Goal: Information Seeking & Learning: Learn about a topic

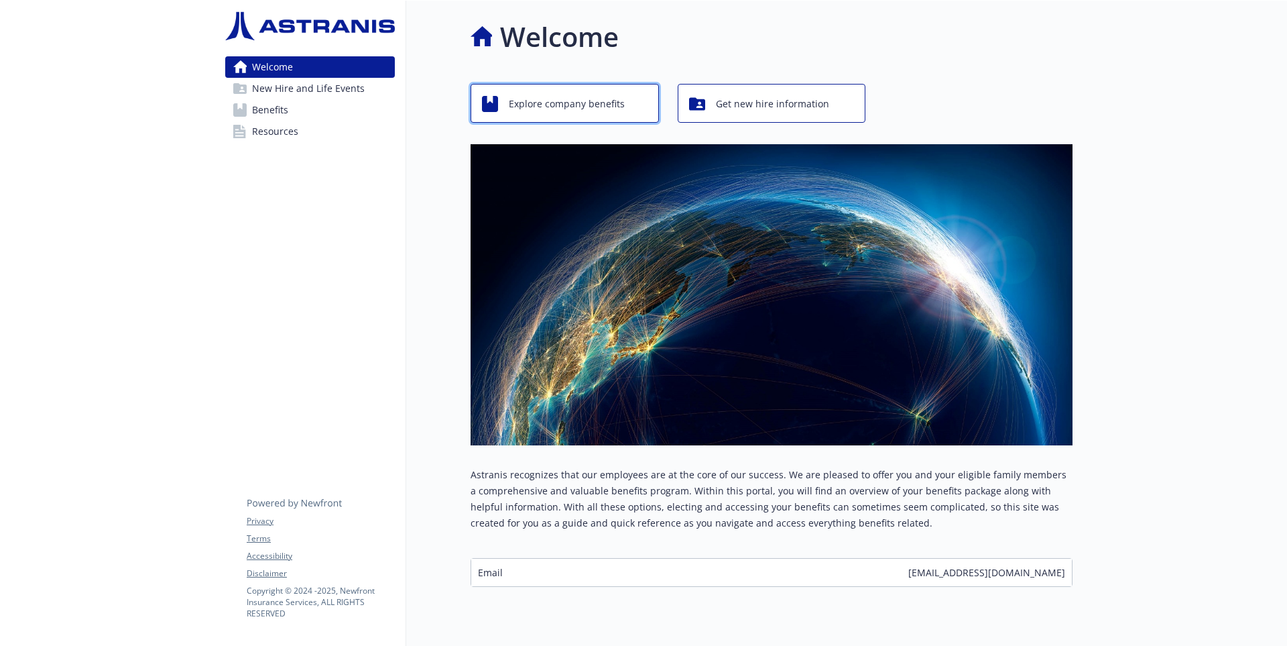
click at [587, 117] on span "Explore company benefits" at bounding box center [567, 103] width 116 height 25
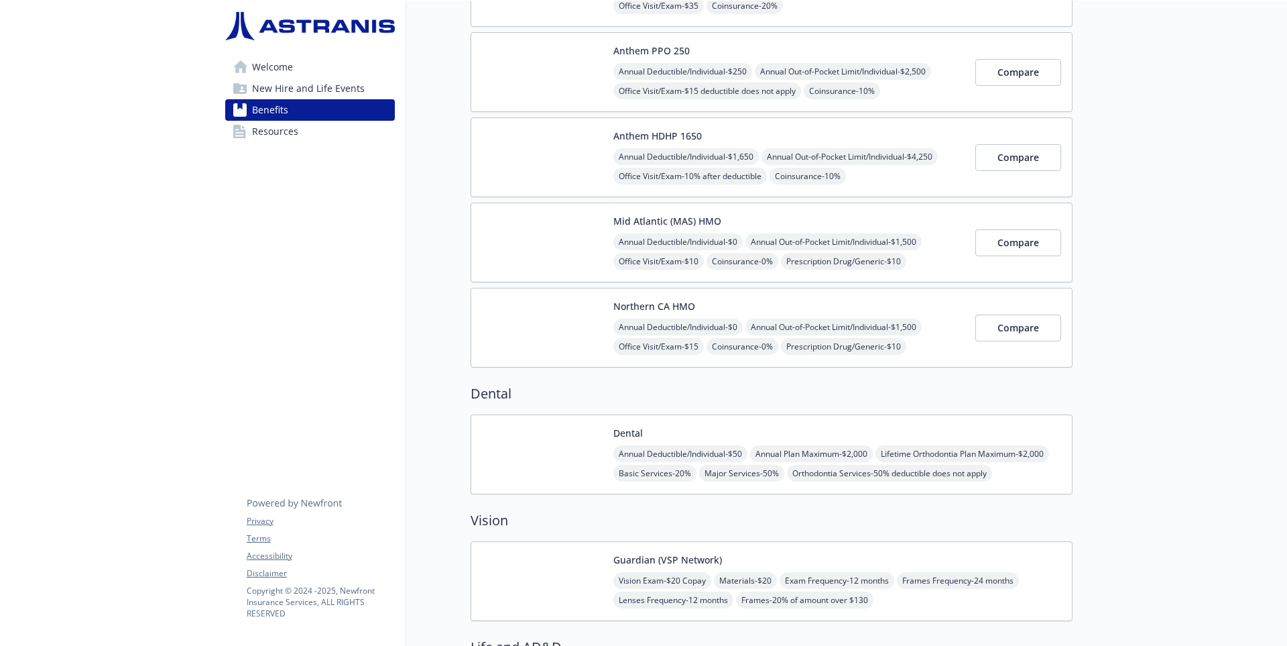
scroll to position [205, 0]
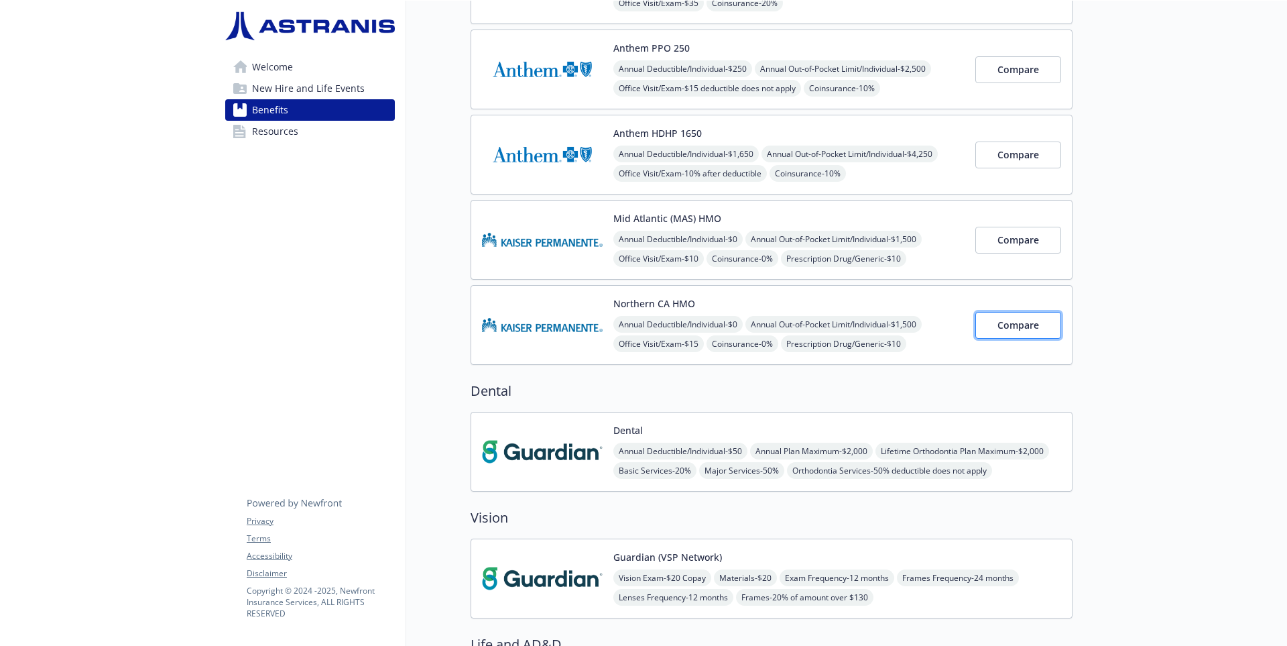
click at [1000, 331] on span "Compare" at bounding box center [1019, 324] width 42 height 13
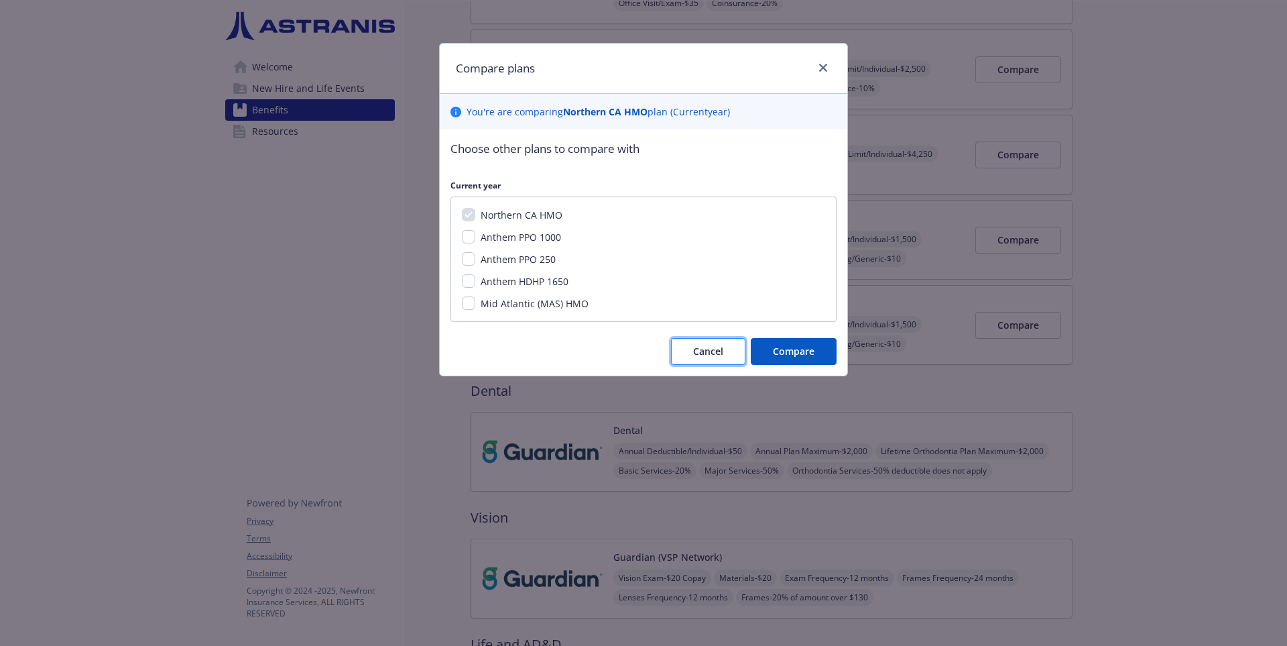
click at [707, 357] on span "Cancel" at bounding box center [708, 351] width 30 height 13
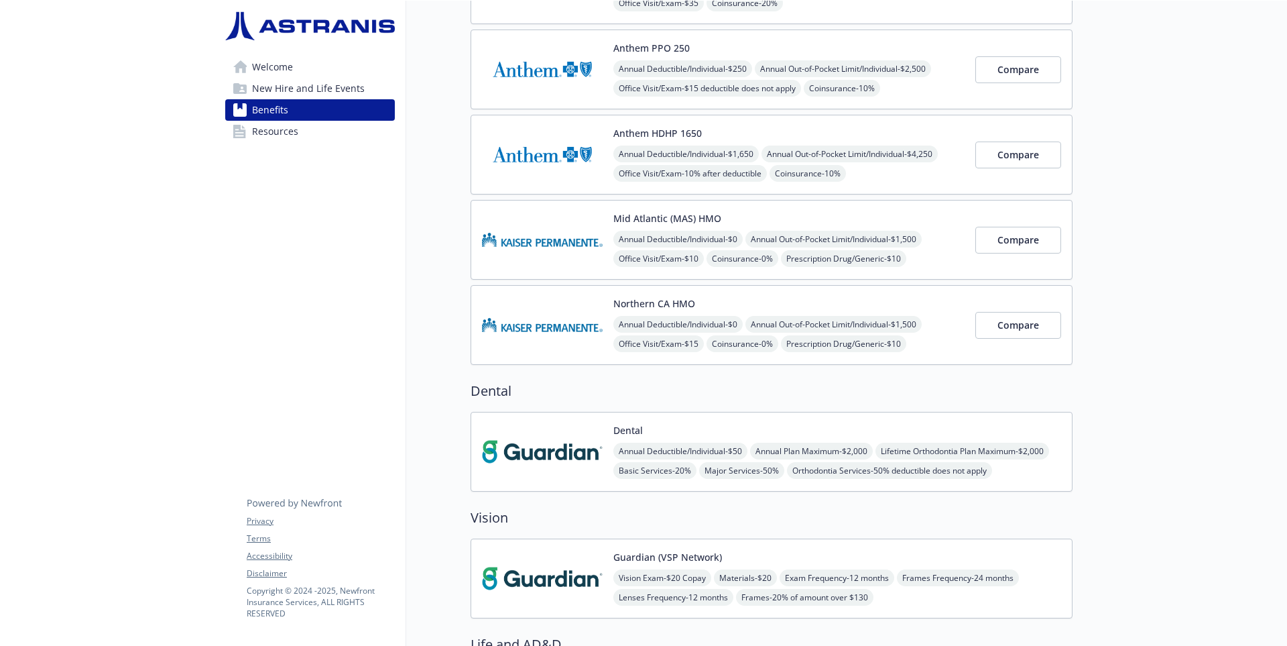
click at [652, 310] on button "Northern CA HMO" at bounding box center [655, 303] width 82 height 14
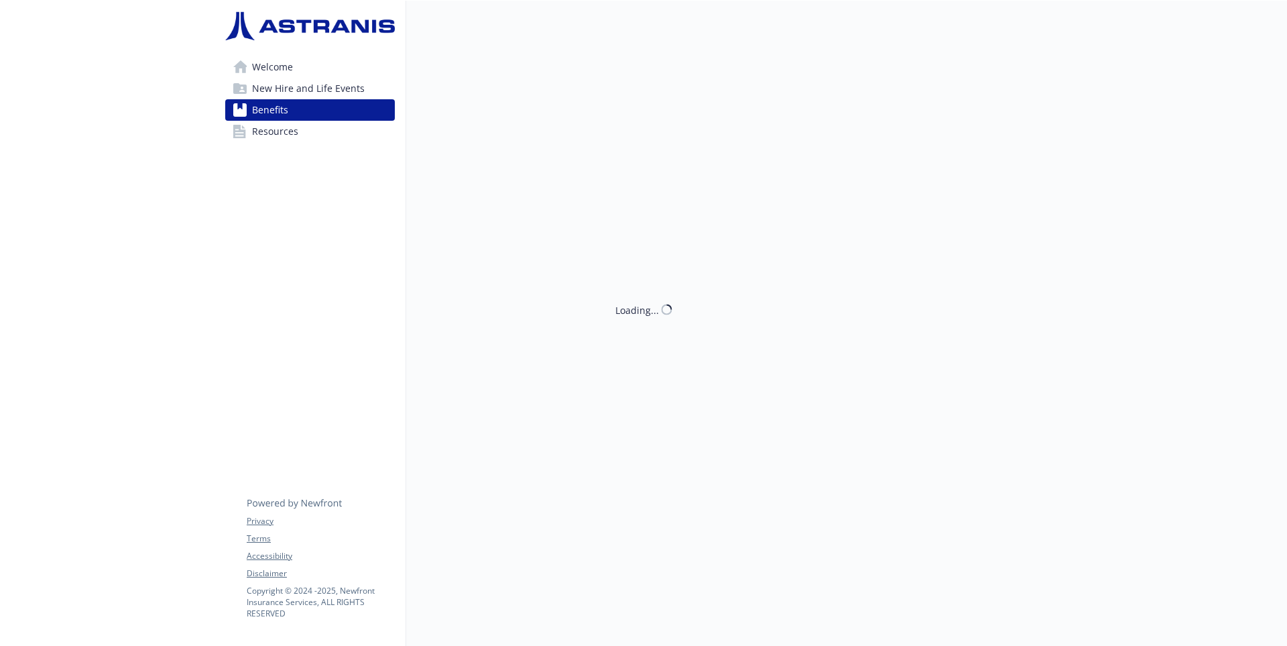
scroll to position [1, 0]
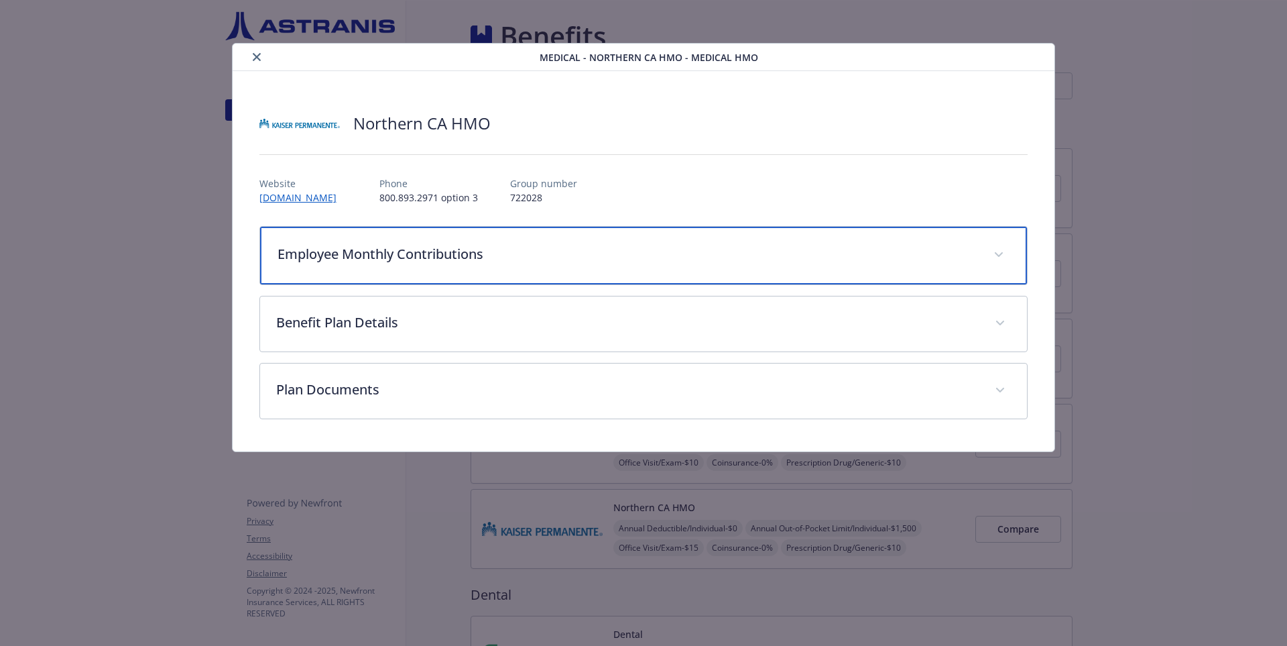
click at [532, 264] on p "Employee Monthly Contributions" at bounding box center [628, 254] width 701 height 20
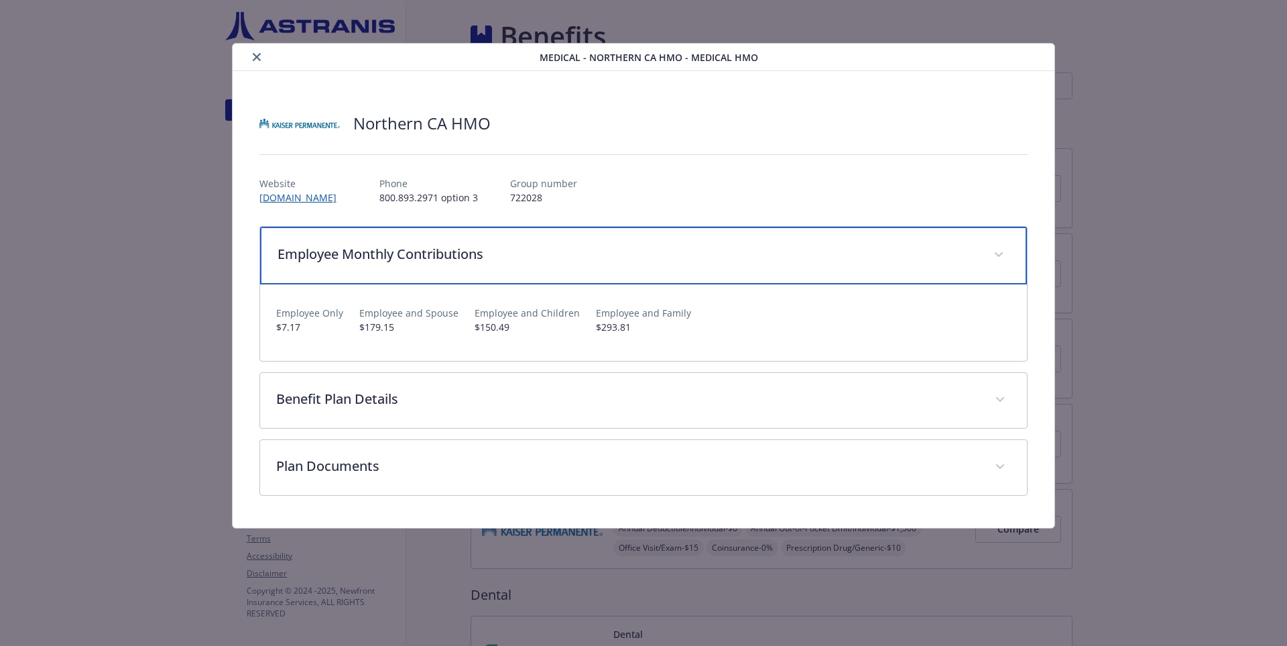
click at [524, 284] on div "Employee Monthly Contributions" at bounding box center [644, 256] width 768 height 58
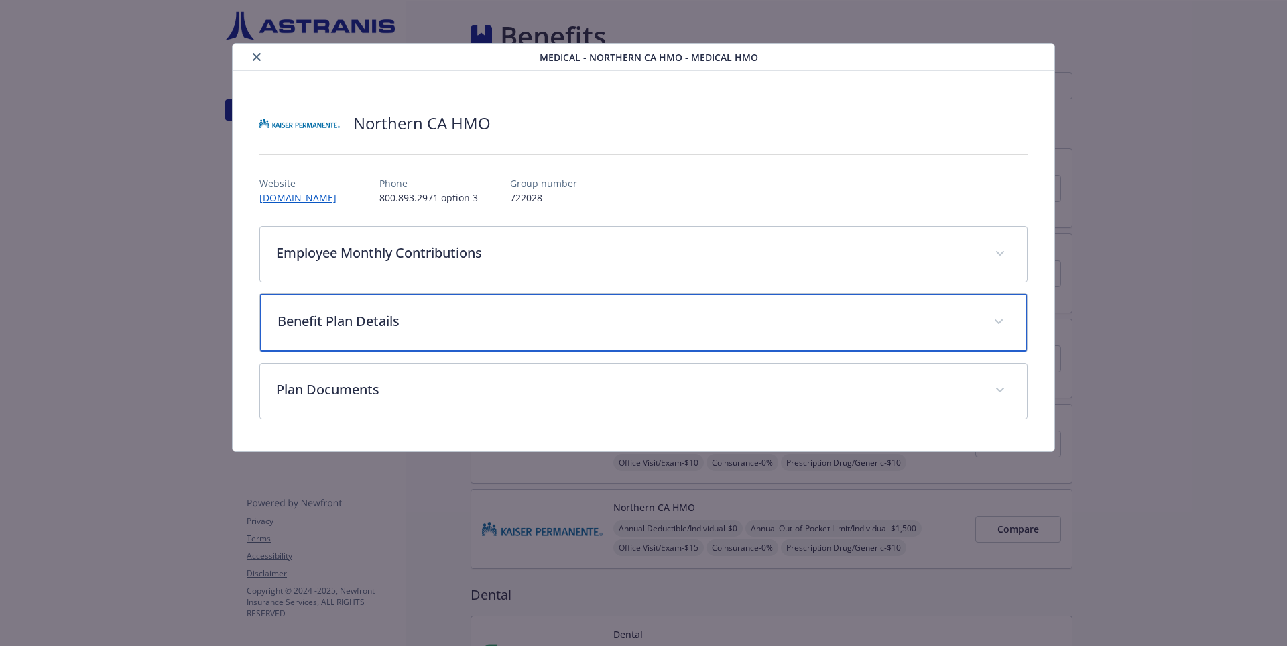
click at [474, 331] on p "Benefit Plan Details" at bounding box center [628, 321] width 701 height 20
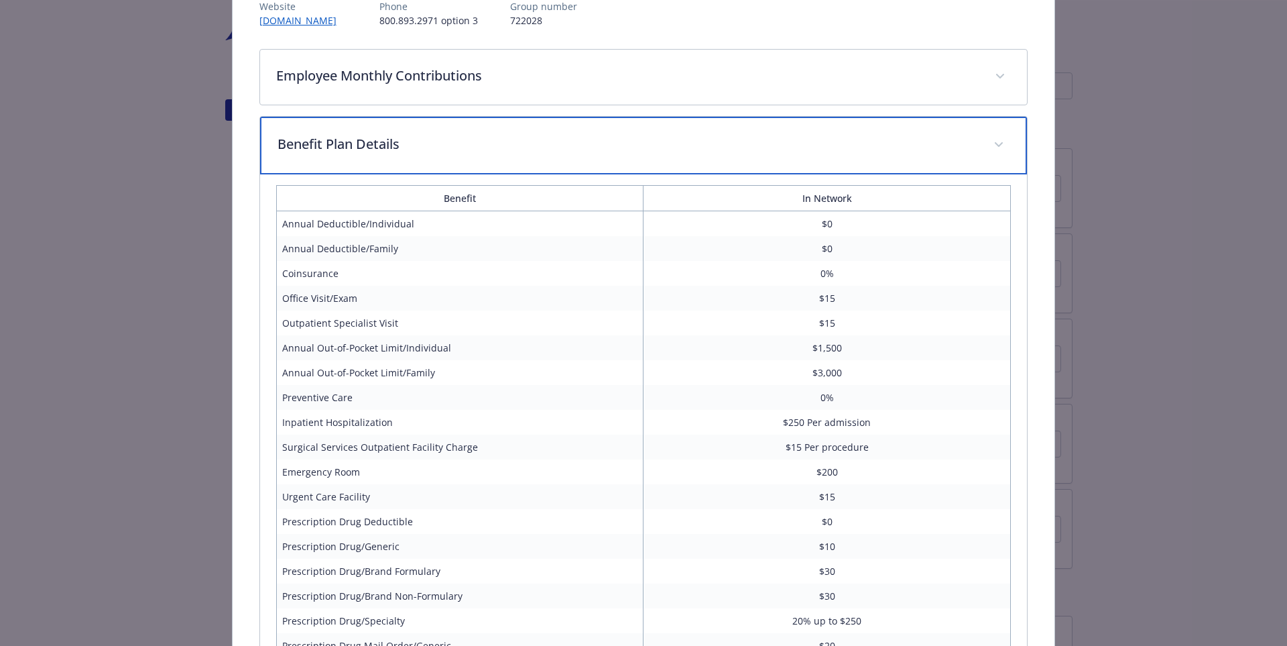
scroll to position [0, 0]
